Goal: Navigation & Orientation: Find specific page/section

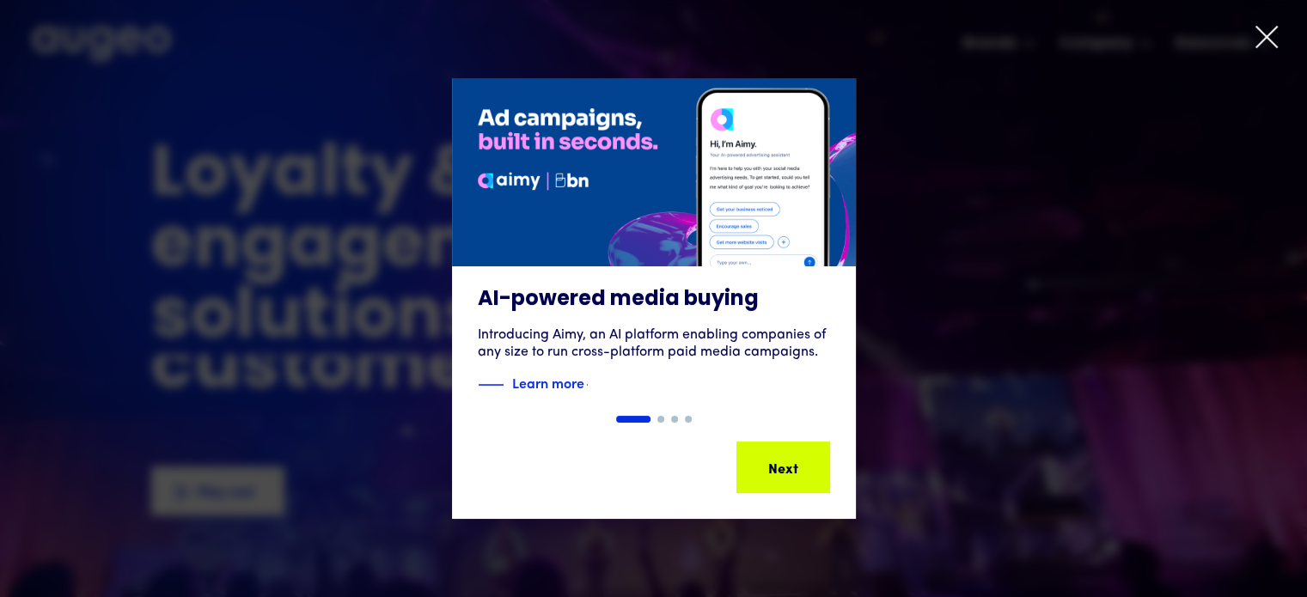
click at [1258, 42] on icon at bounding box center [1266, 37] width 26 height 26
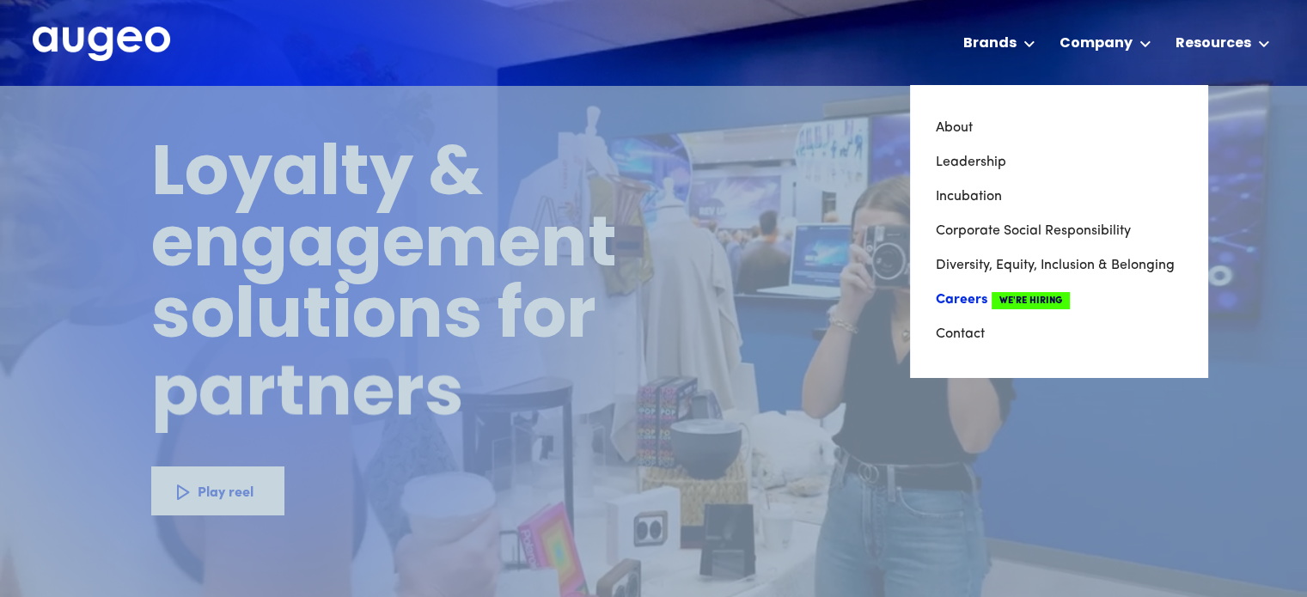
click at [966, 306] on link "Careers We're Hiring" at bounding box center [1058, 300] width 246 height 34
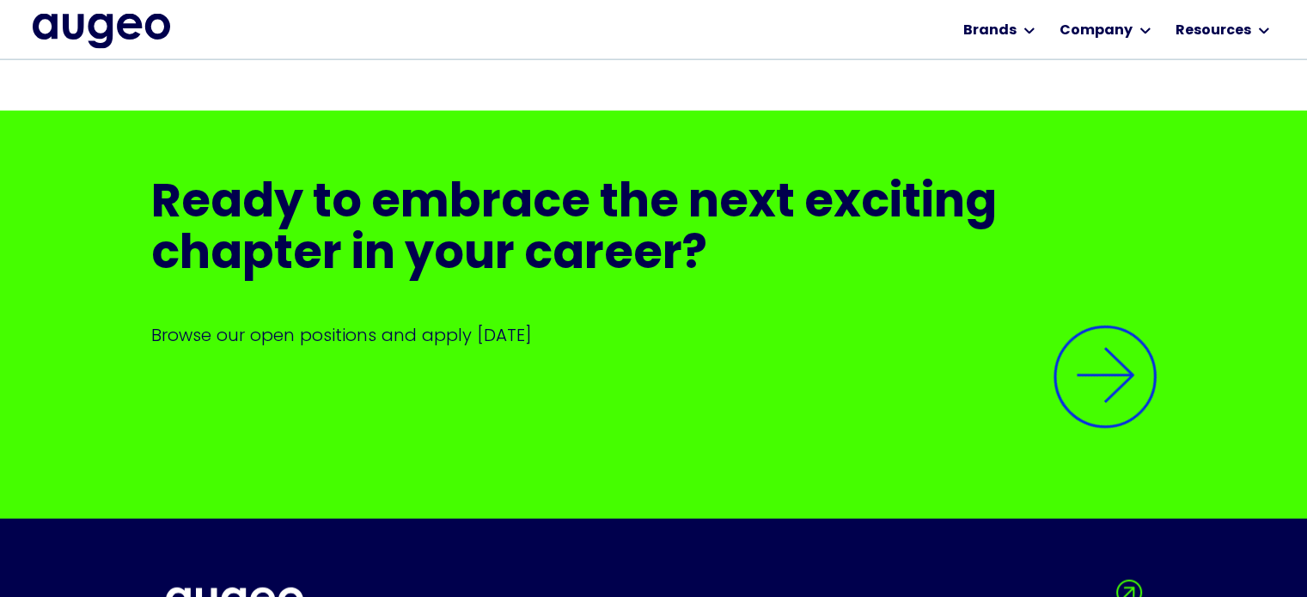
scroll to position [4024, 0]
click at [1116, 357] on img at bounding box center [1105, 377] width 146 height 146
